Goal: Information Seeking & Learning: Compare options

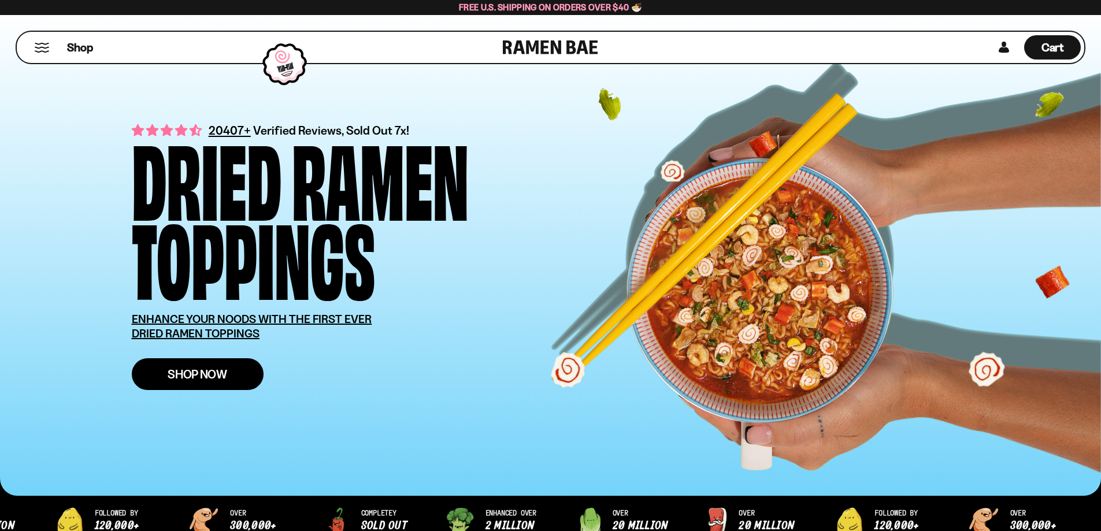
click at [188, 364] on link "Shop Now" at bounding box center [198, 374] width 132 height 32
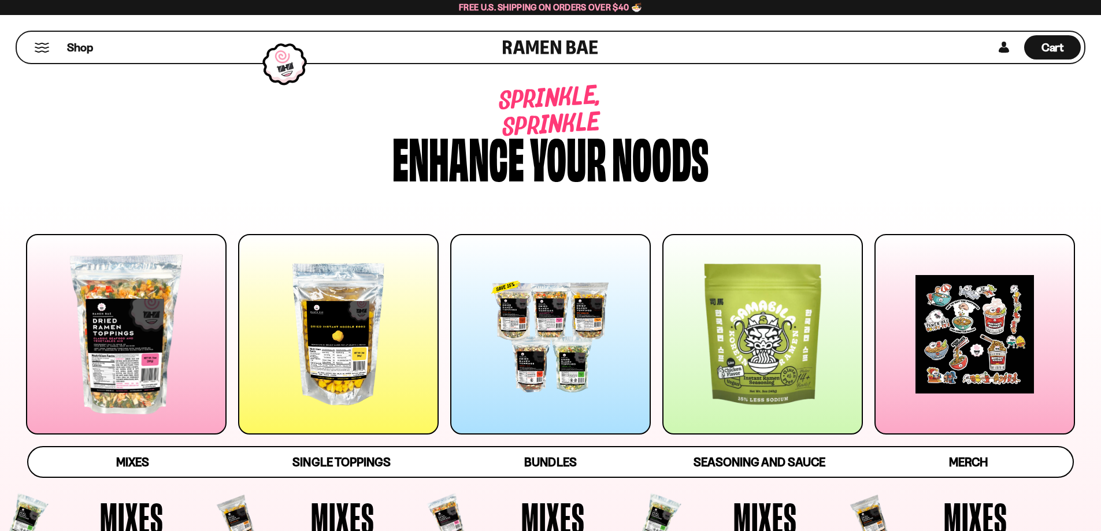
click at [50, 51] on div "Shop" at bounding box center [261, 47] width 483 height 31
click at [41, 51] on button "Mobile Menu Trigger" at bounding box center [42, 48] width 16 height 10
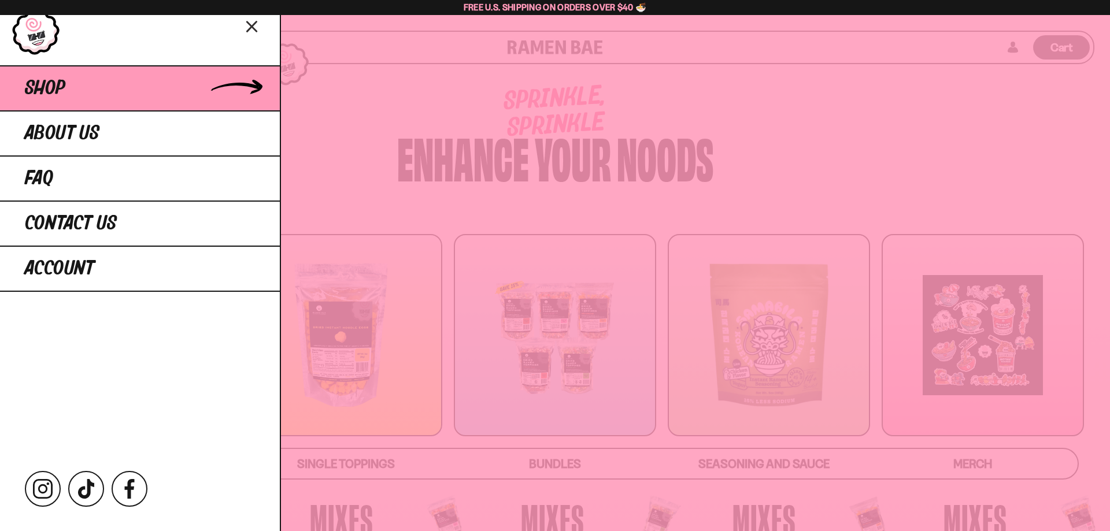
click at [262, 89] on link "Shop" at bounding box center [140, 87] width 280 height 45
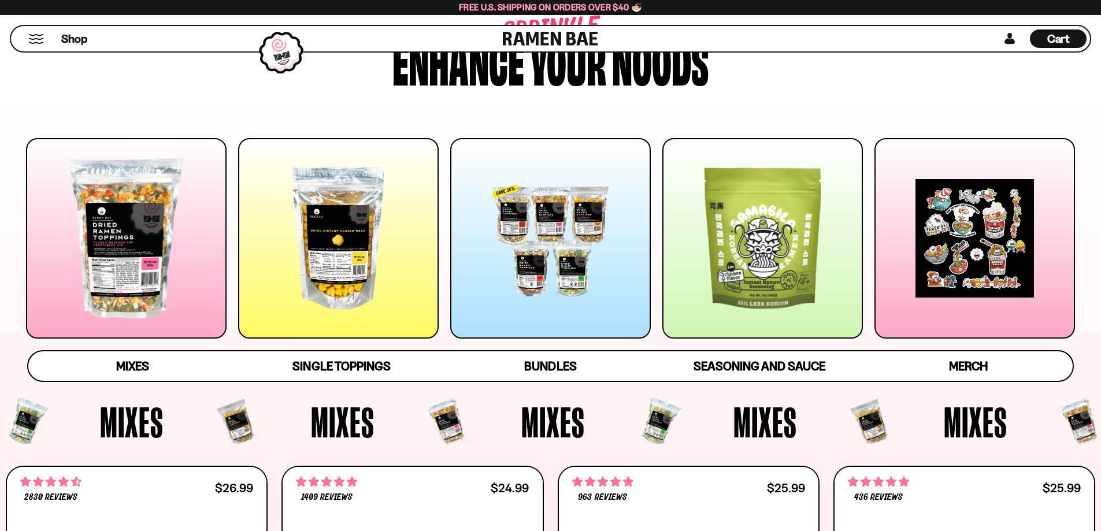
scroll to position [116, 0]
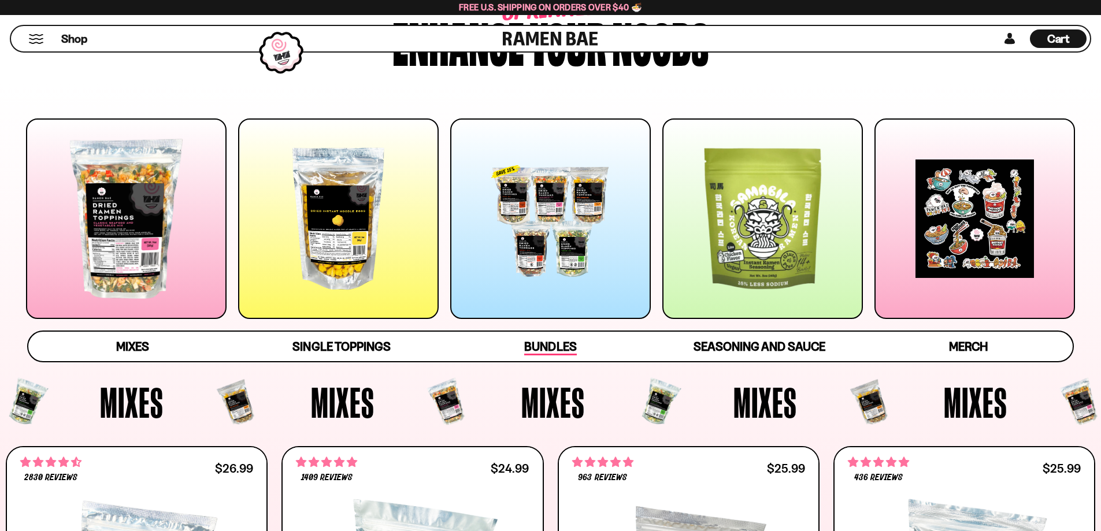
click at [560, 352] on span "Bundles" at bounding box center [550, 347] width 52 height 16
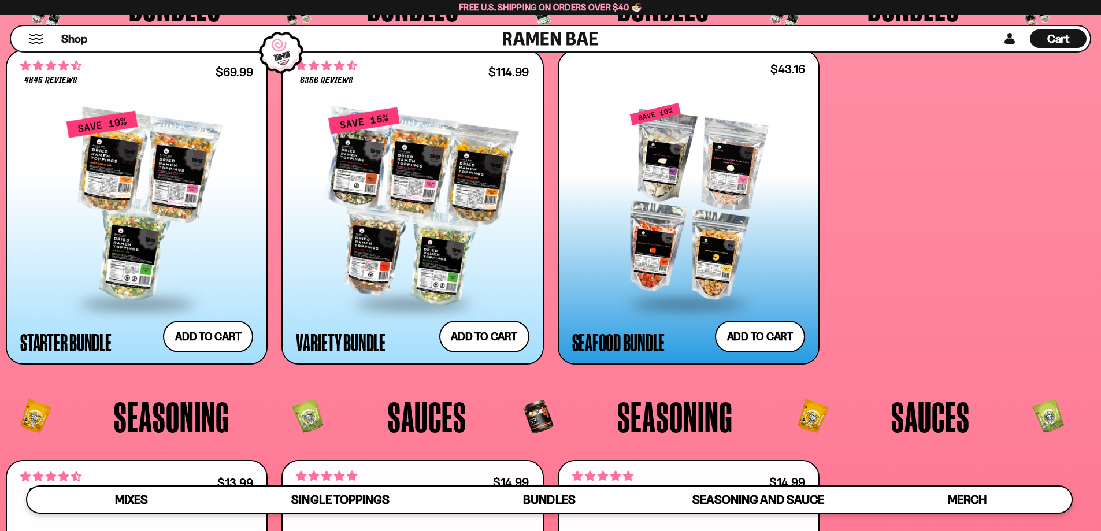
scroll to position [2960, 0]
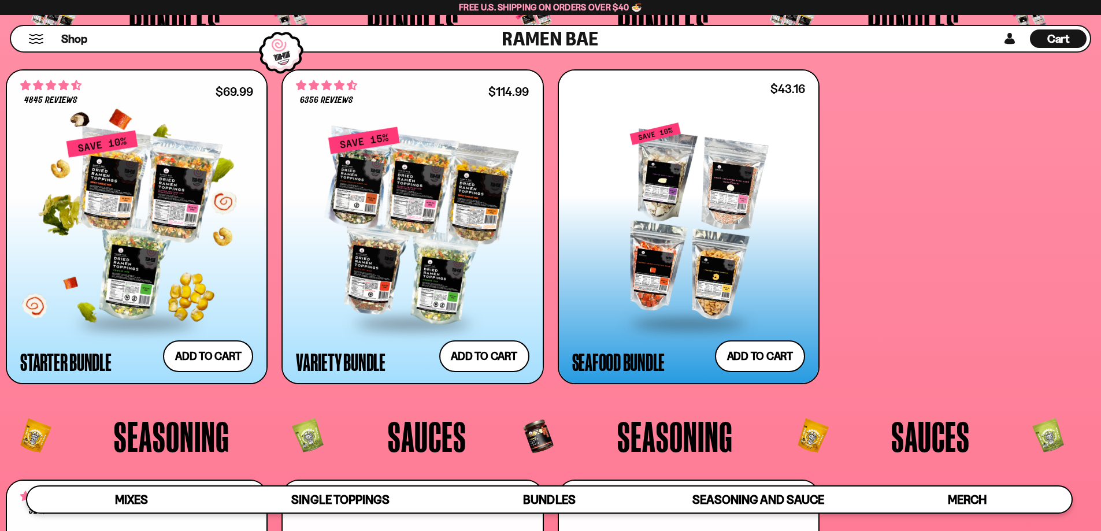
click at [150, 272] on div at bounding box center [136, 225] width 233 height 193
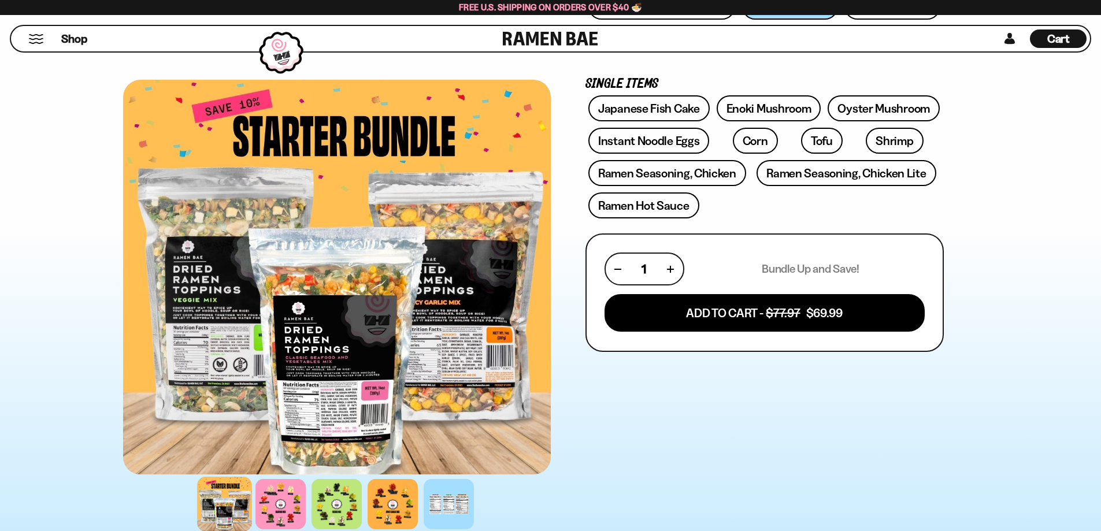
scroll to position [347, 0]
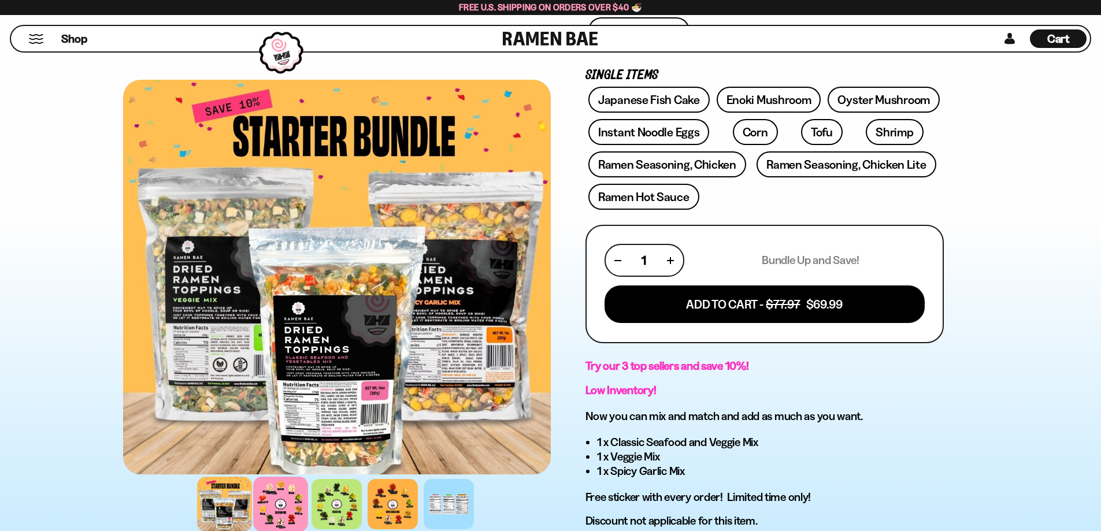
click at [286, 502] on div at bounding box center [280, 504] width 55 height 55
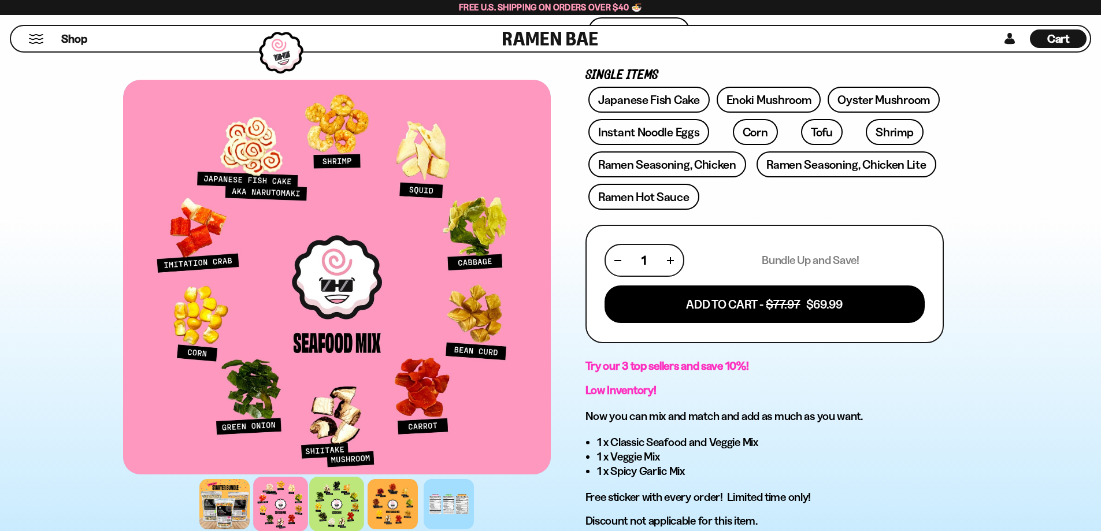
click at [343, 499] on div at bounding box center [336, 504] width 55 height 55
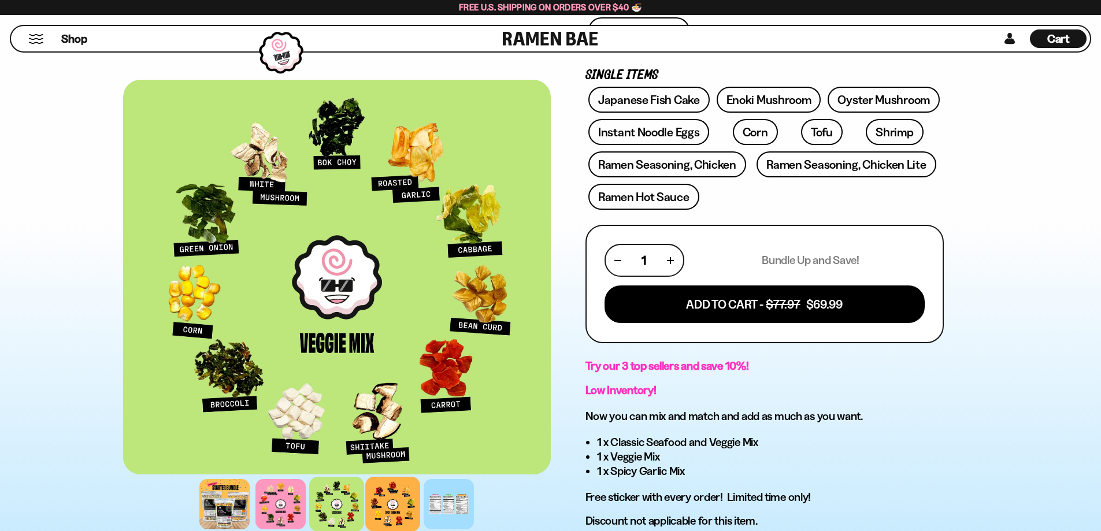
click at [388, 503] on div at bounding box center [392, 504] width 55 height 55
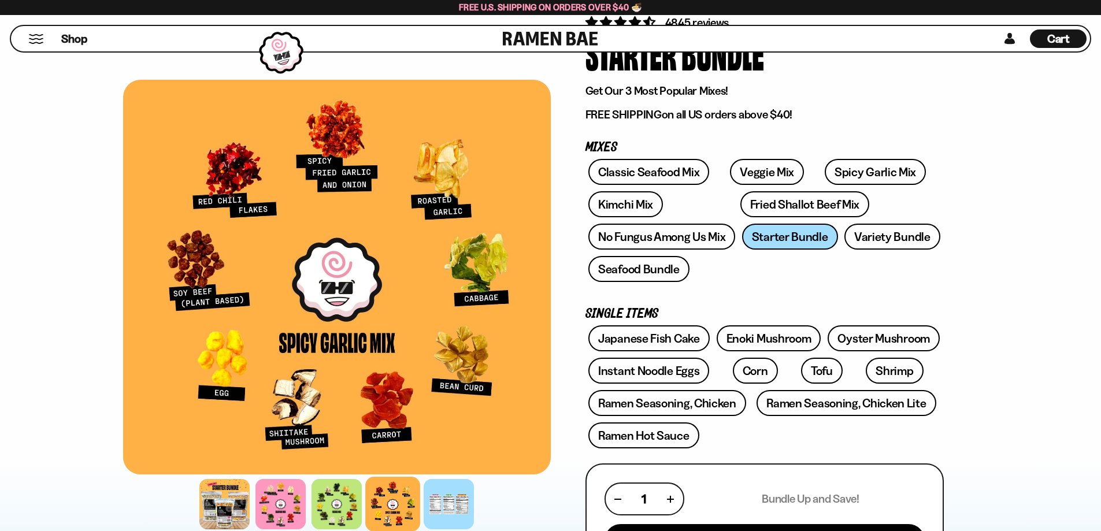
scroll to position [58, 0]
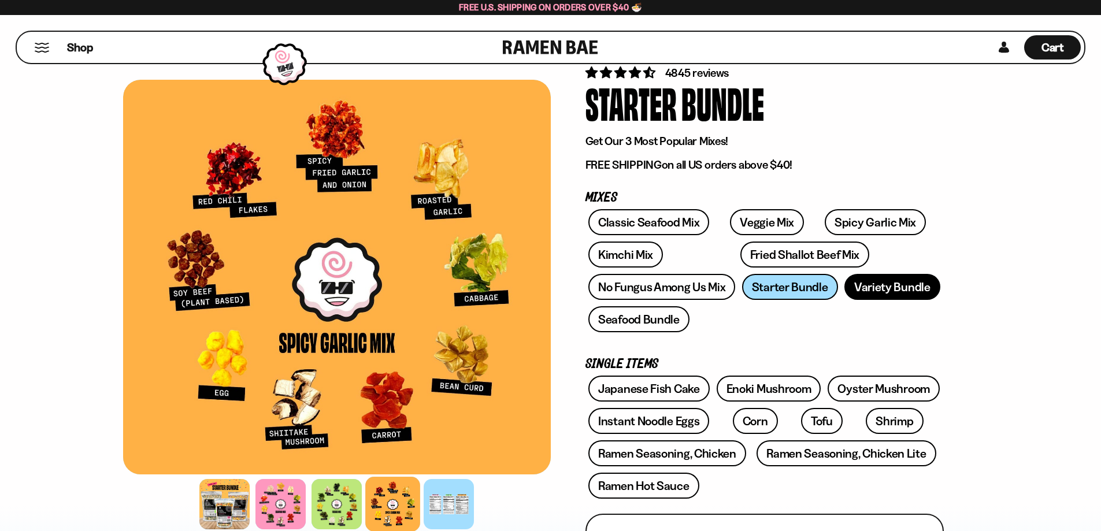
click at [874, 283] on link "Variety Bundle" at bounding box center [893, 287] width 96 height 26
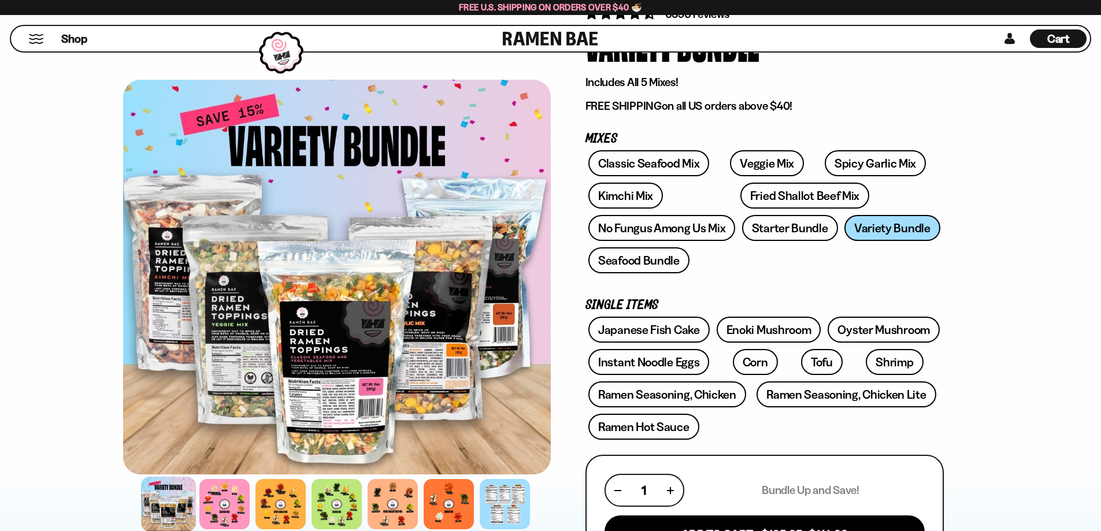
scroll to position [116, 0]
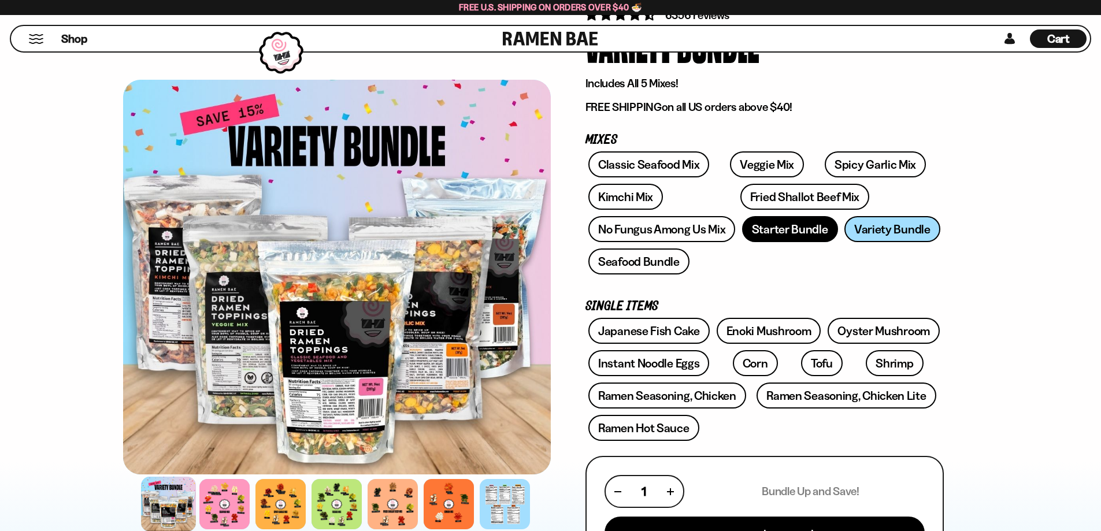
click at [812, 234] on link "Starter Bundle" at bounding box center [790, 229] width 96 height 26
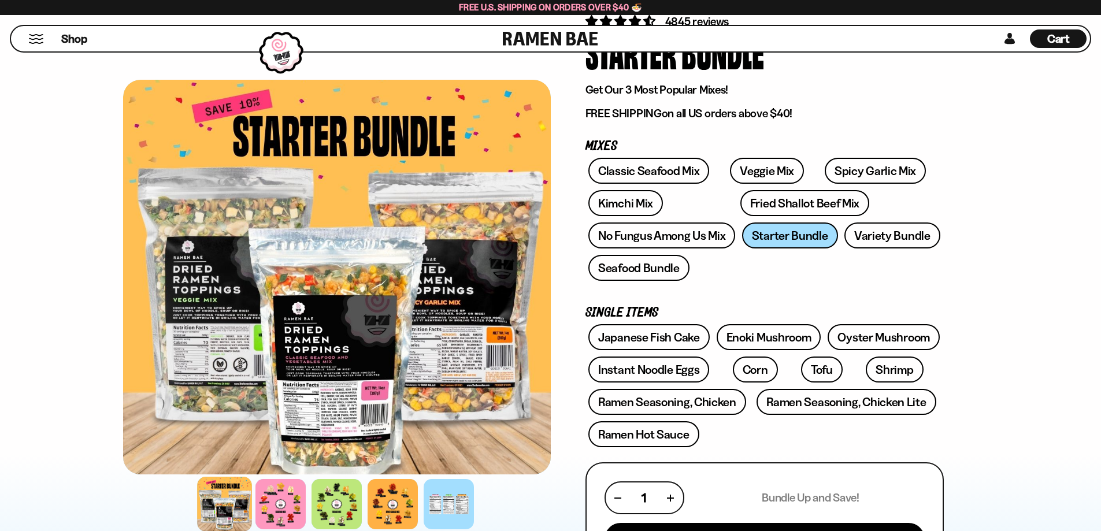
scroll to position [116, 0]
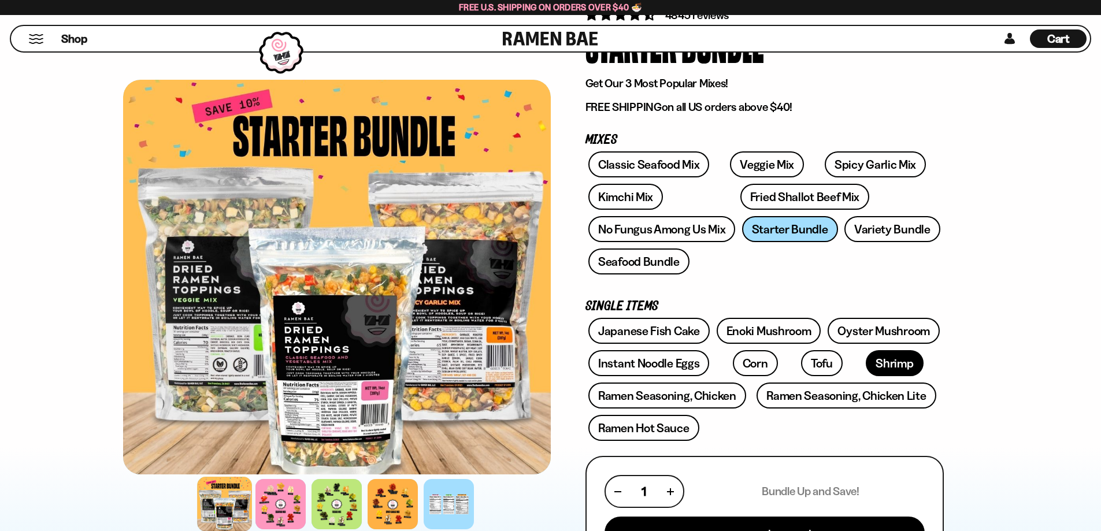
click at [866, 366] on link "Shrimp" at bounding box center [894, 363] width 57 height 26
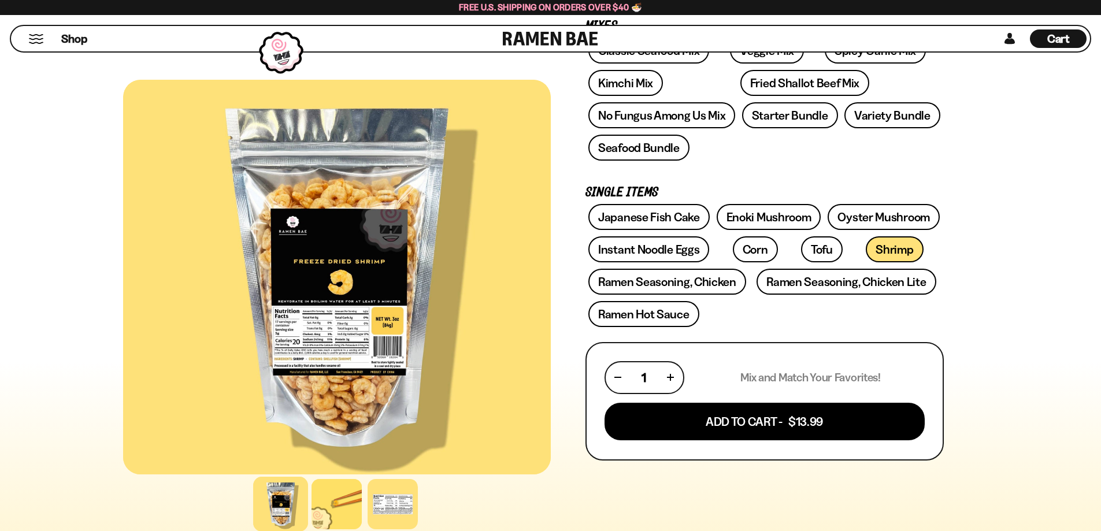
scroll to position [173, 0]
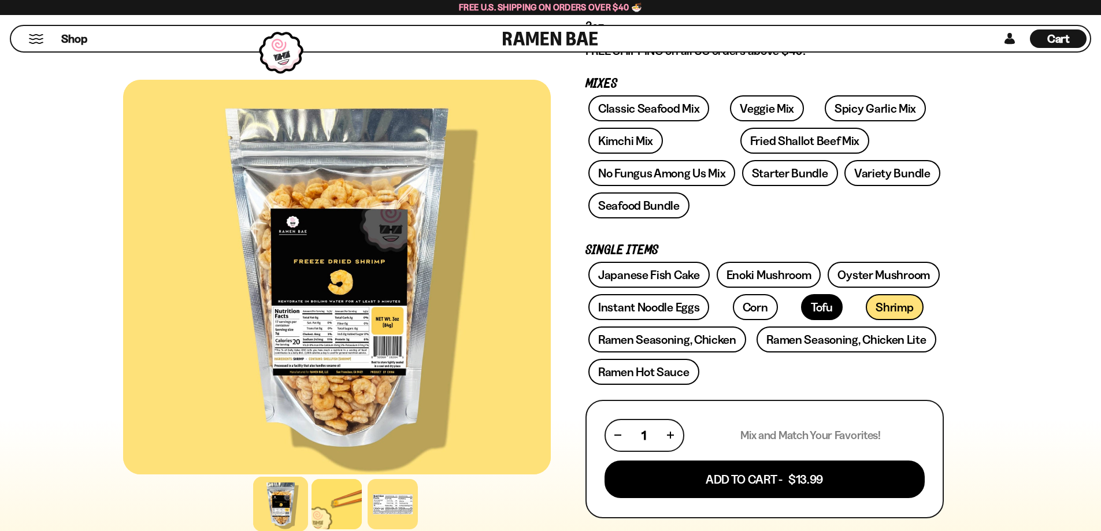
click at [801, 305] on link "Tofu" at bounding box center [822, 307] width 42 height 26
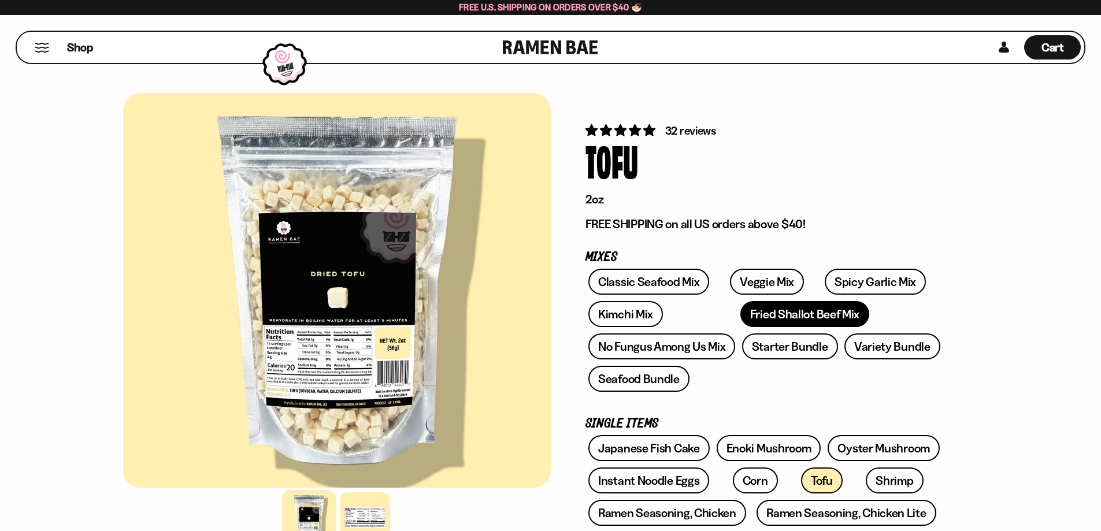
click at [740, 308] on link "Fried Shallot Beef Mix" at bounding box center [804, 314] width 129 height 26
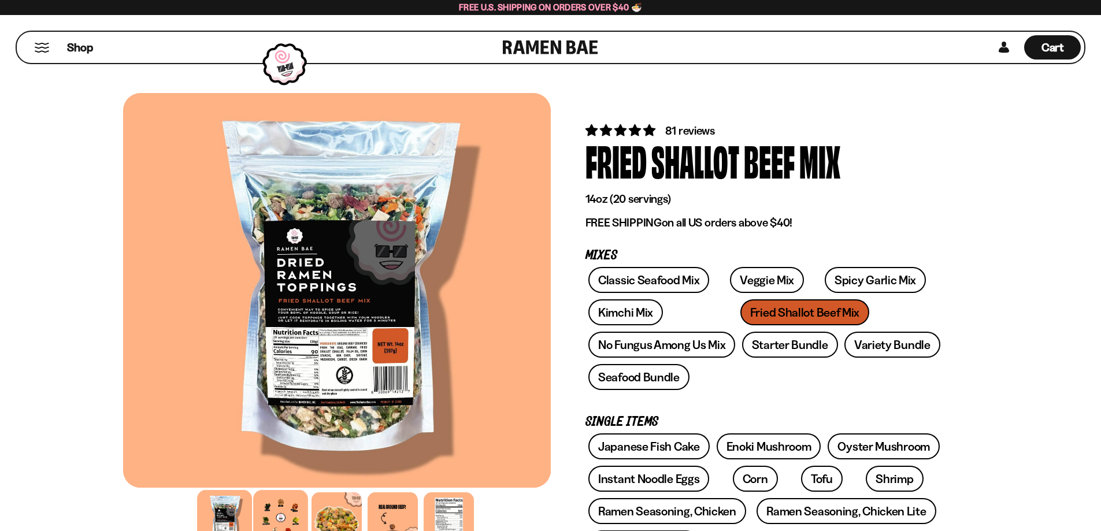
click at [282, 510] on div at bounding box center [280, 517] width 55 height 55
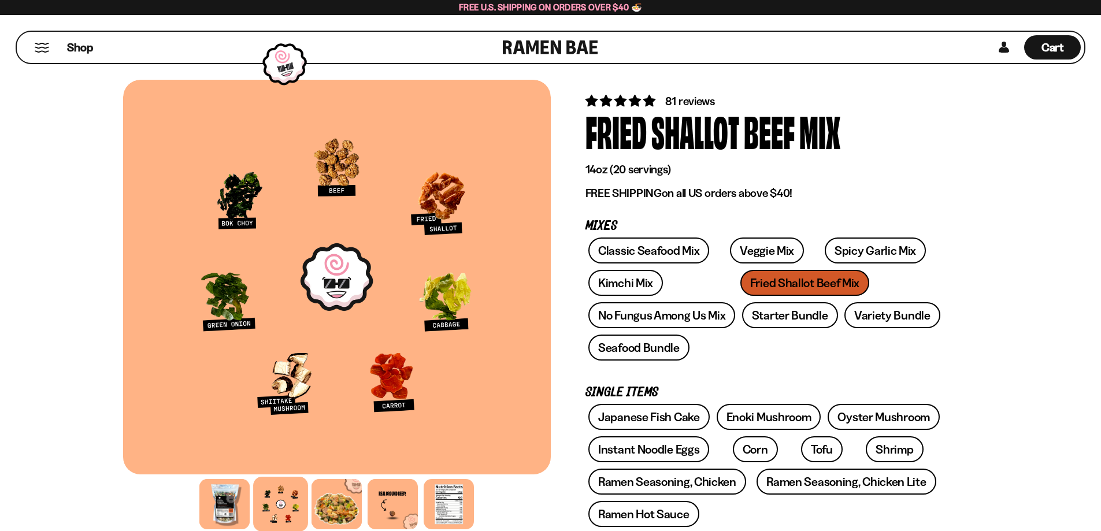
scroll to position [58, 0]
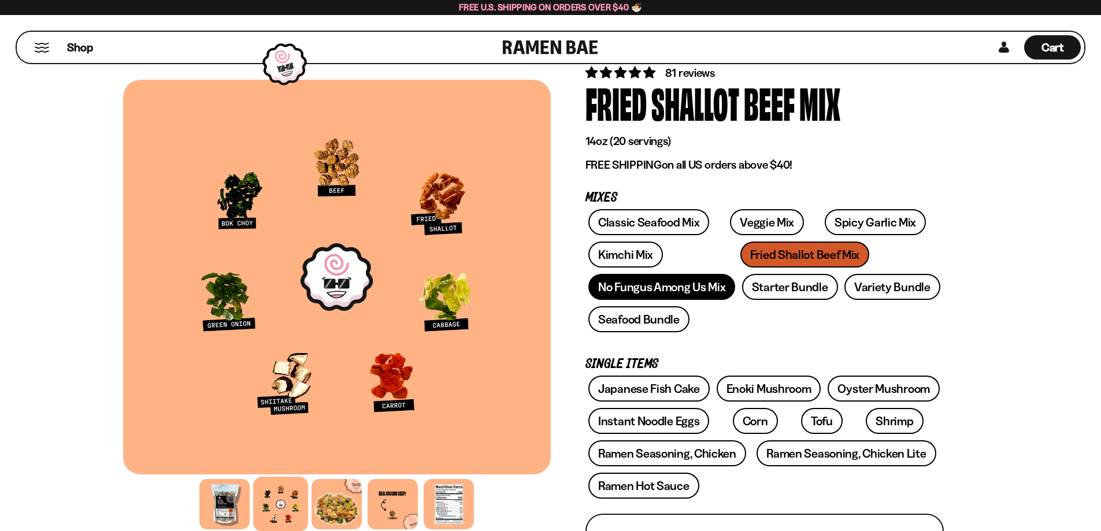
click at [610, 288] on link "No Fungus Among Us Mix" at bounding box center [661, 287] width 147 height 26
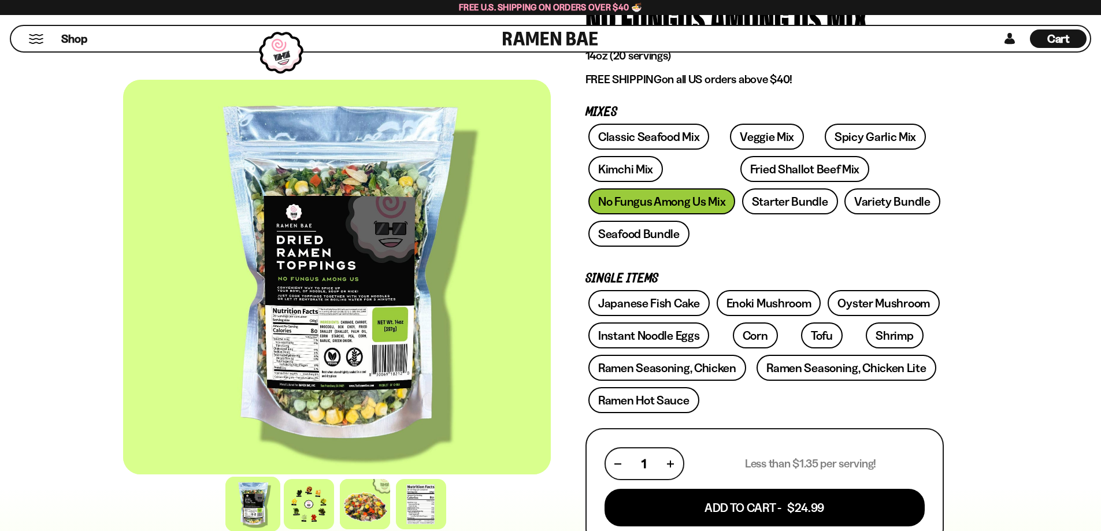
scroll to position [173, 0]
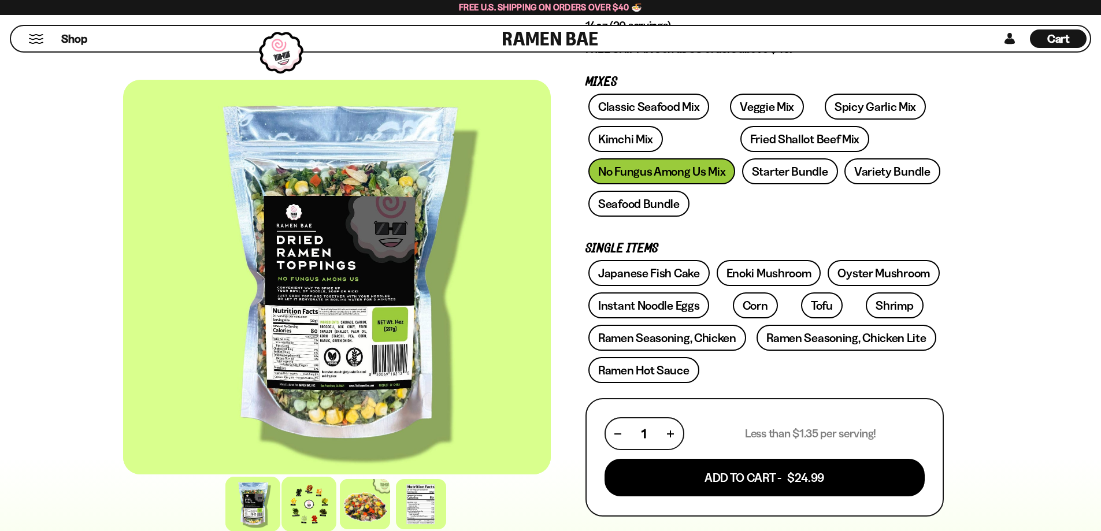
click at [305, 507] on div at bounding box center [309, 504] width 55 height 55
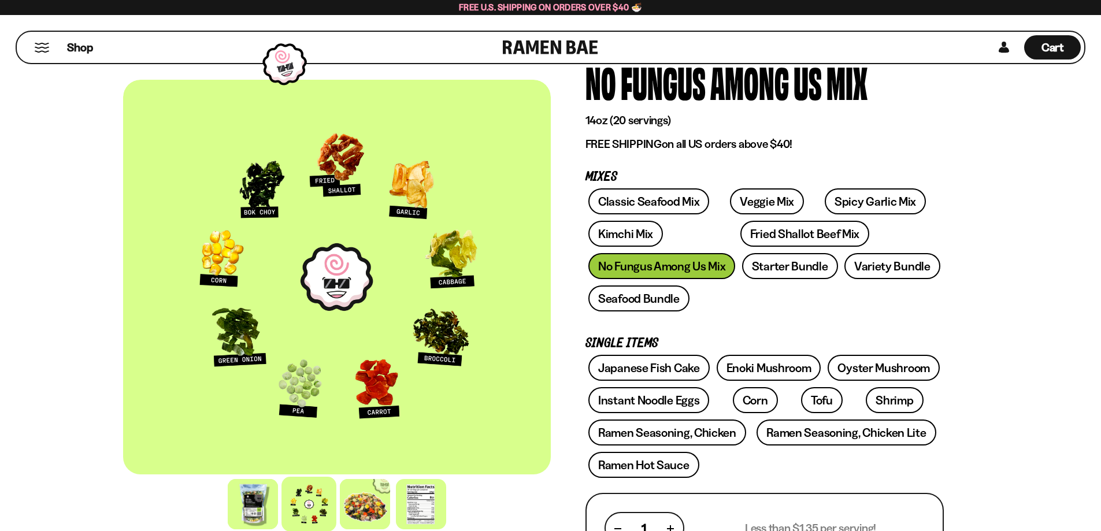
scroll to position [58, 0]
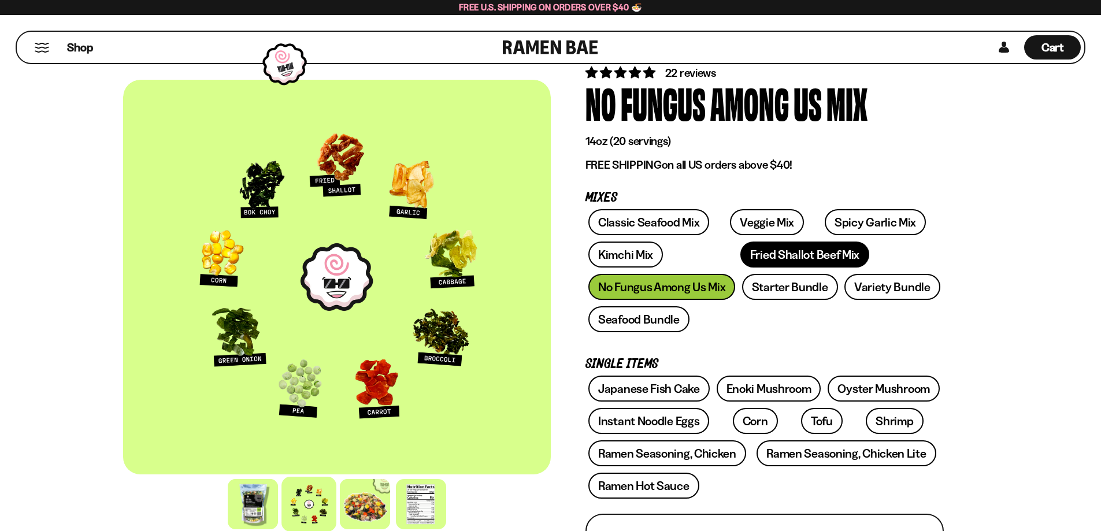
click at [768, 254] on link "Fried Shallot Beef Mix" at bounding box center [804, 255] width 129 height 26
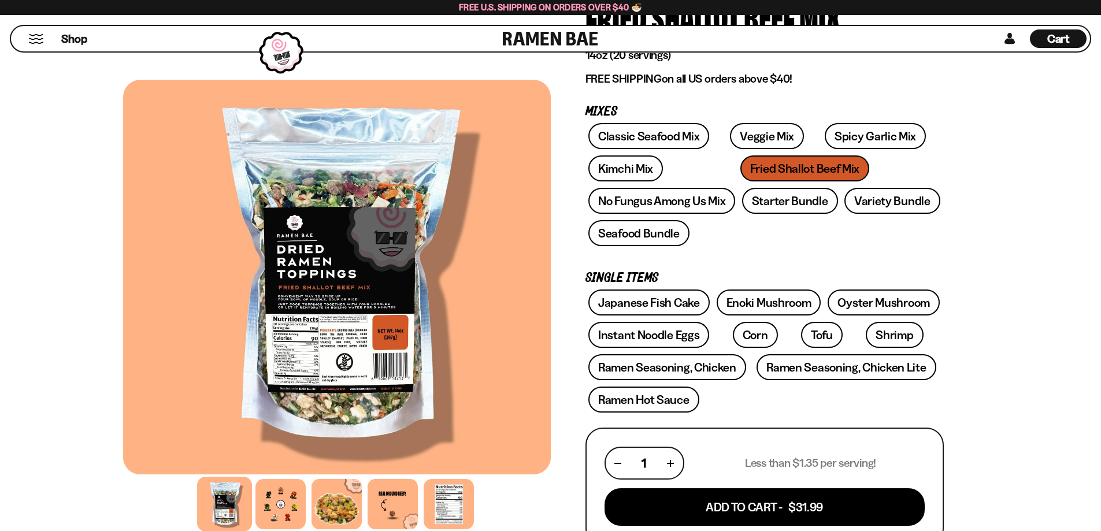
scroll to position [116, 0]
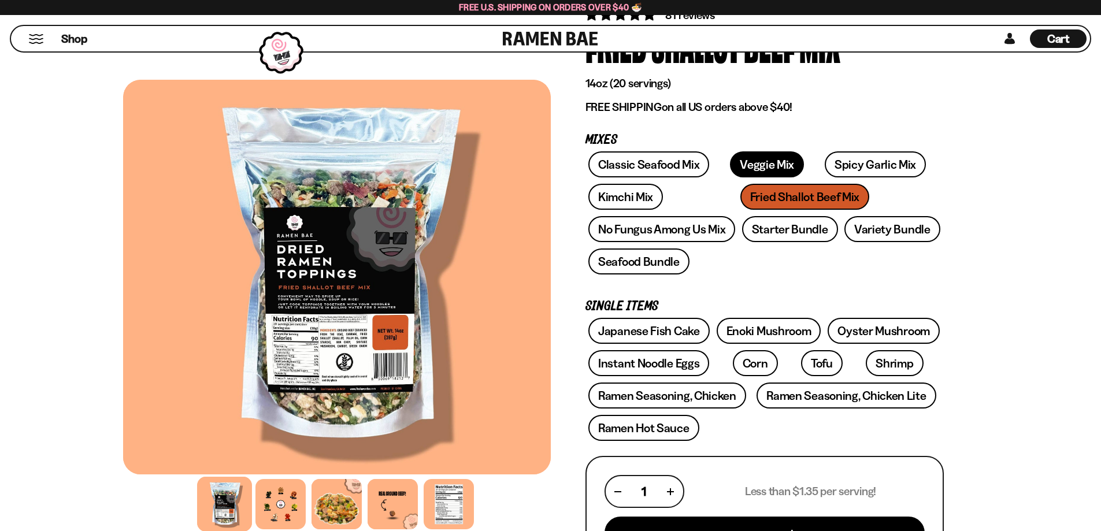
click at [747, 164] on link "Veggie Mix" at bounding box center [767, 164] width 74 height 26
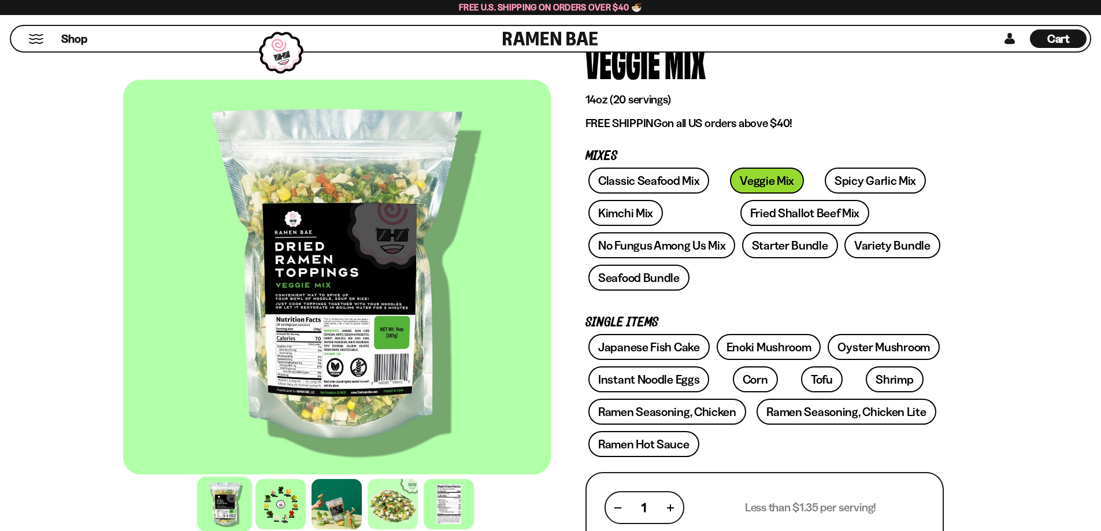
scroll to position [116, 0]
